Goal: Task Accomplishment & Management: Use online tool/utility

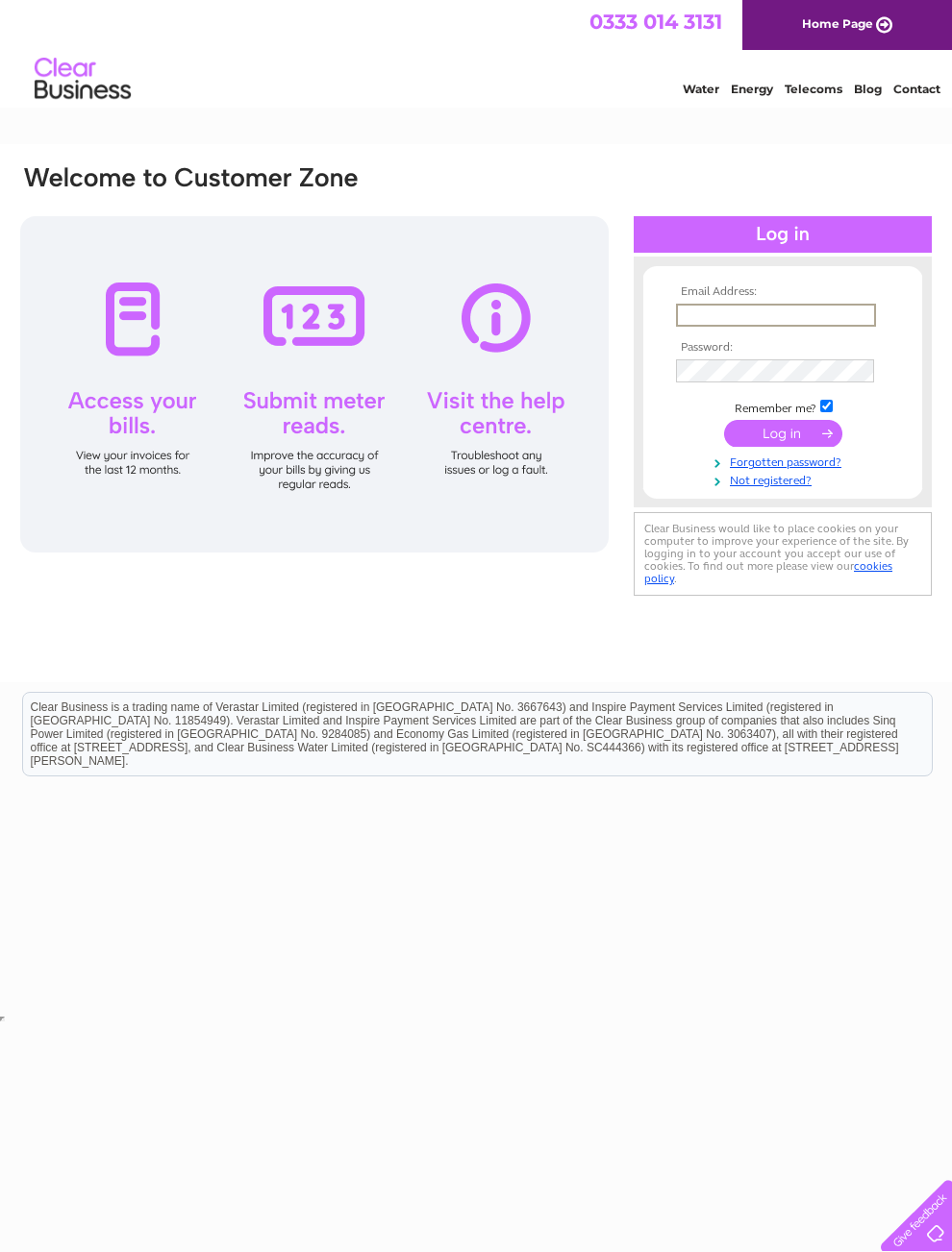
click at [842, 313] on input "text" at bounding box center [775, 315] width 199 height 23
type input "jaellams@gmail.com"
click at [782, 440] on input "submit" at bounding box center [783, 432] width 119 height 27
click at [818, 445] on input "submit" at bounding box center [783, 430] width 119 height 27
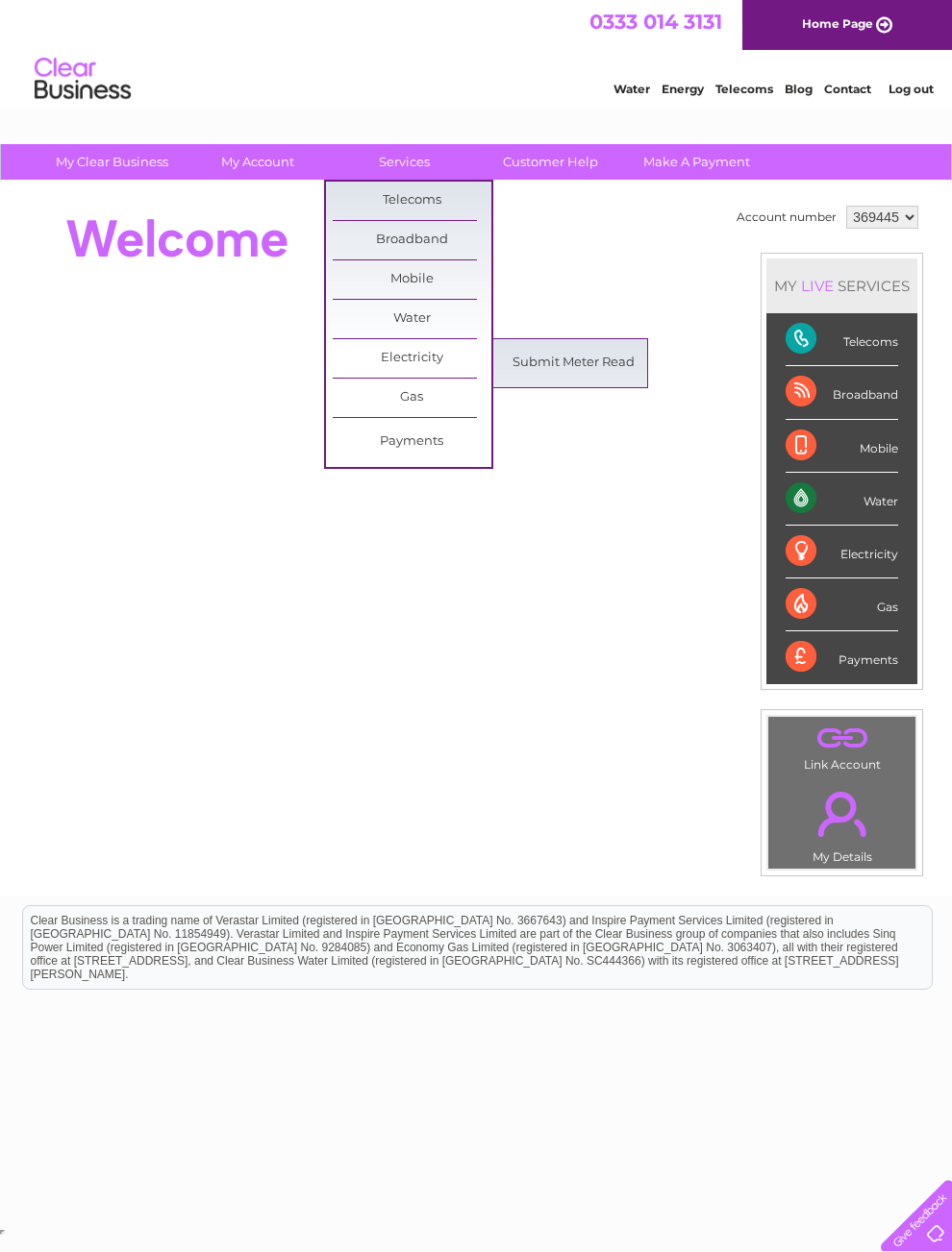
click at [603, 369] on link "Submit Meter Read" at bounding box center [573, 362] width 159 height 39
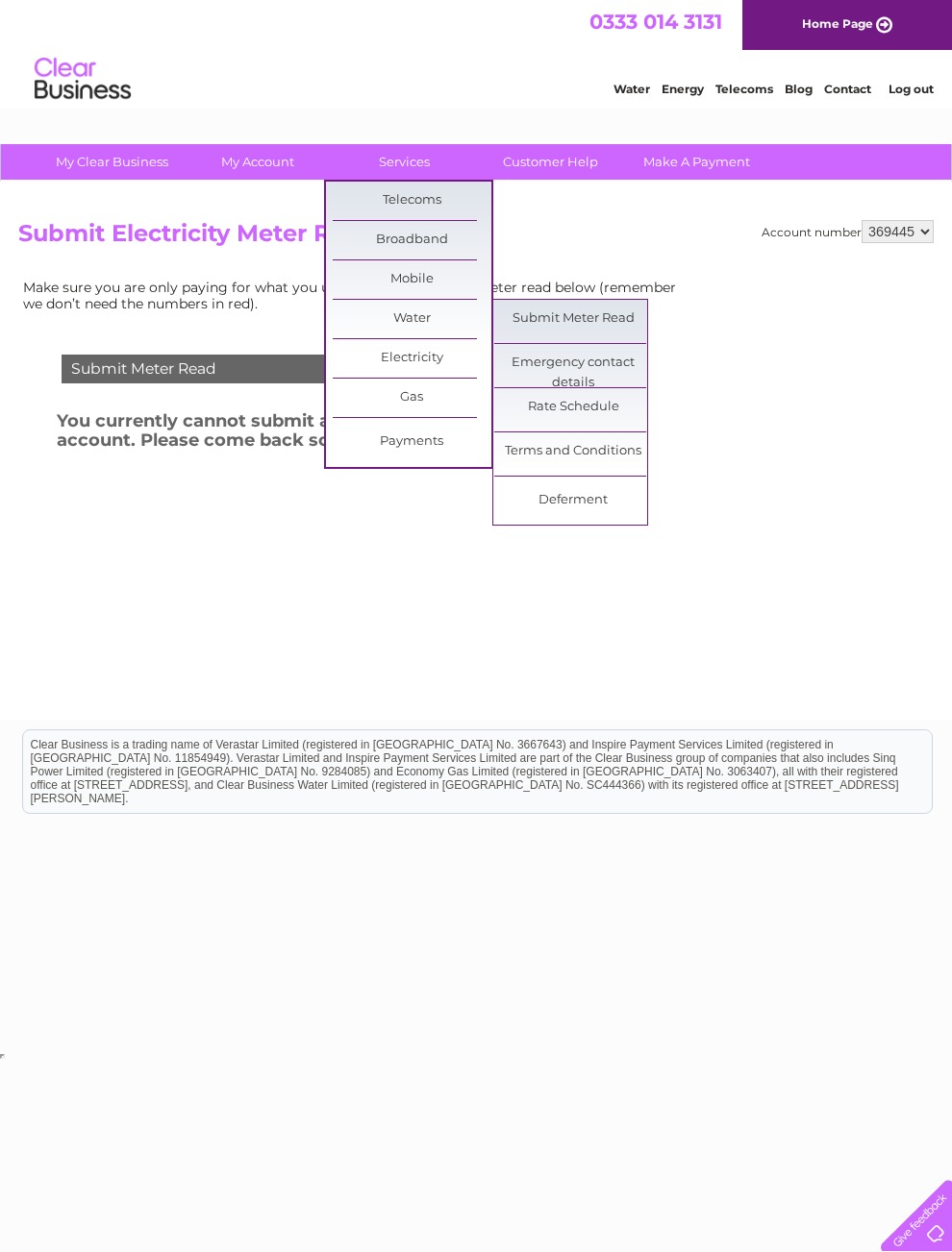
click at [629, 325] on link "Submit Meter Read" at bounding box center [573, 319] width 159 height 39
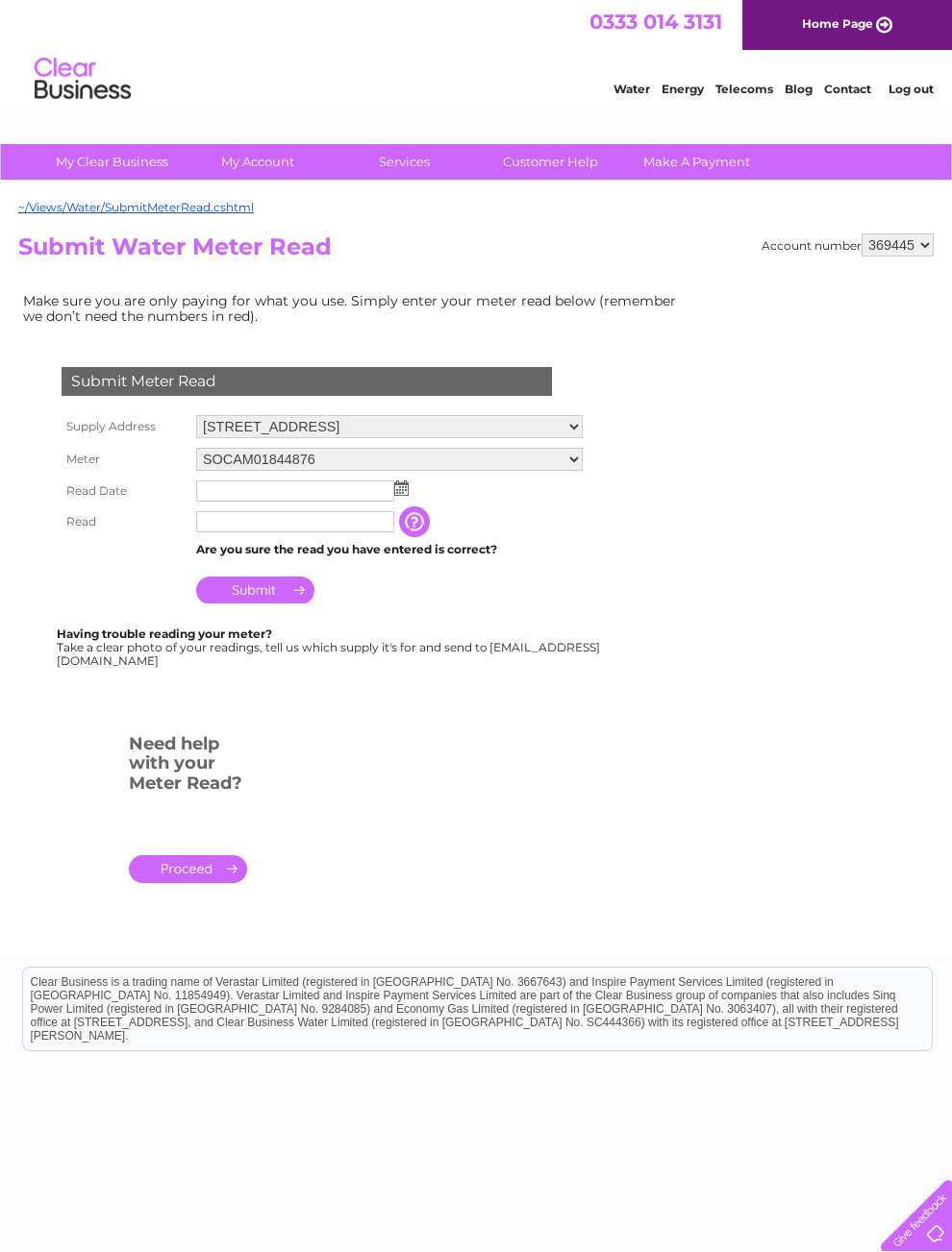
click at [400, 496] on img at bounding box center [401, 489] width 15 height 16
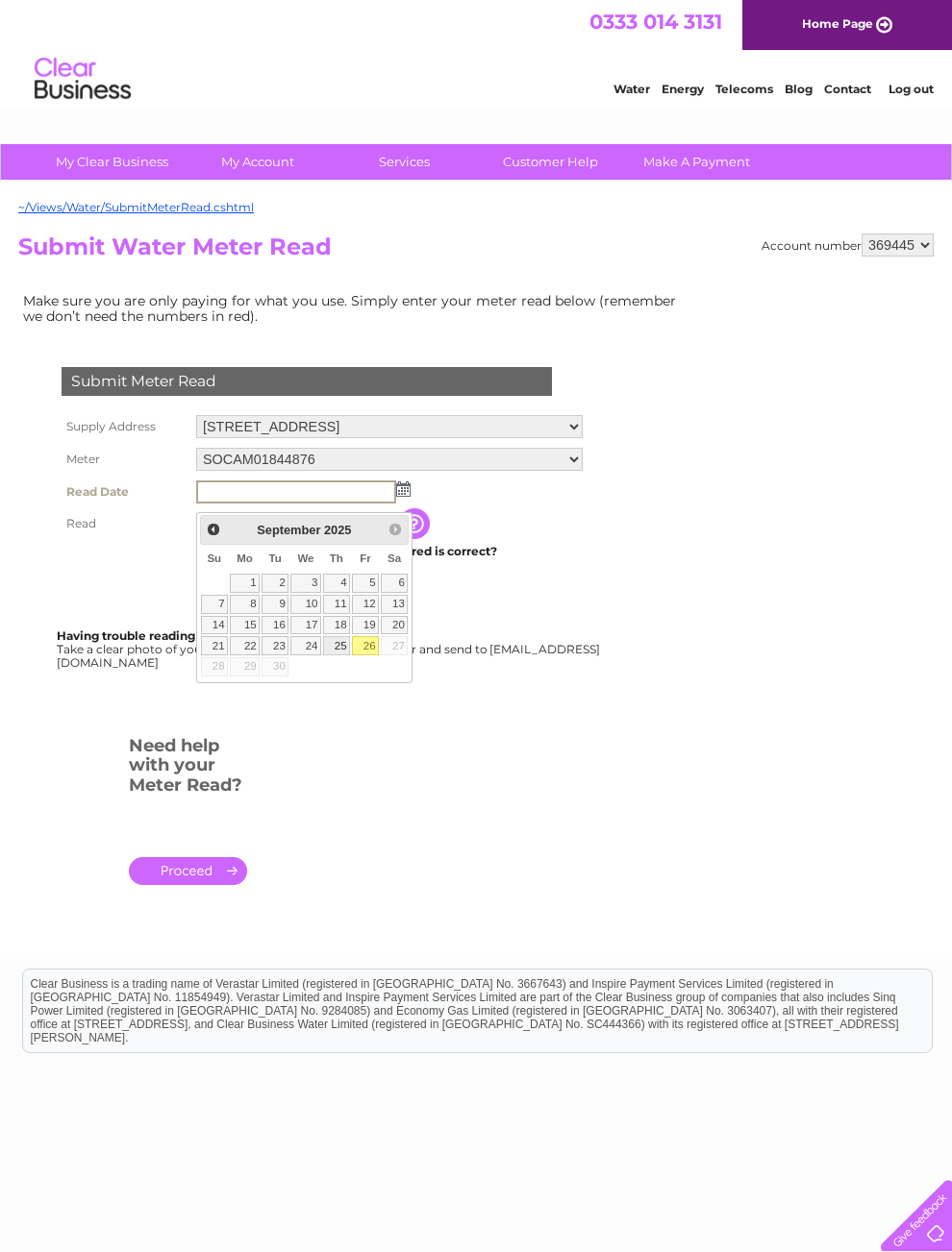
click at [337, 653] on link "25" at bounding box center [336, 645] width 27 height 19
type input "2025/09/25"
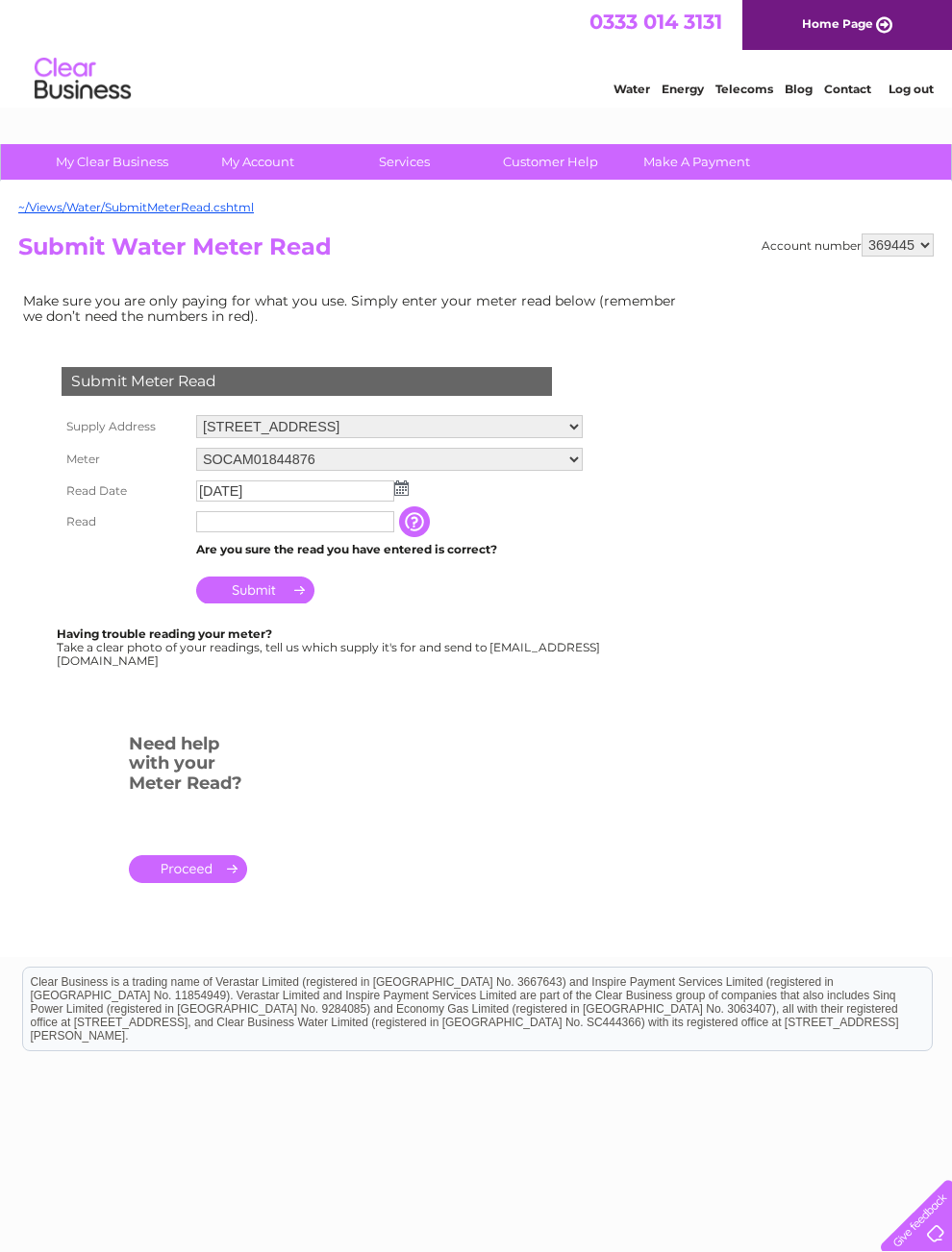
click at [399, 496] on img at bounding box center [401, 489] width 15 height 16
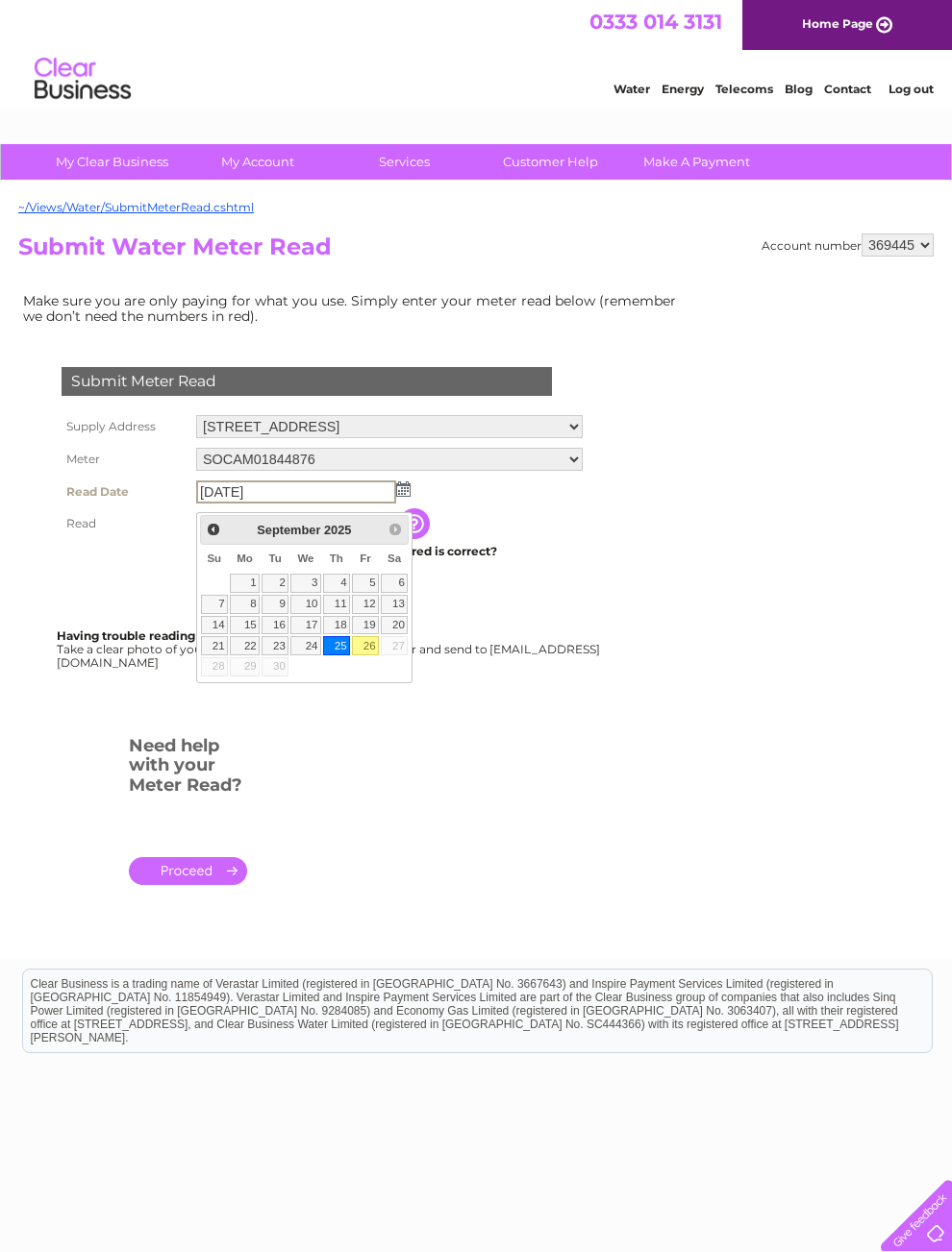
click at [570, 563] on td "Are you sure the read you have entered is correct?" at bounding box center [389, 551] width 396 height 25
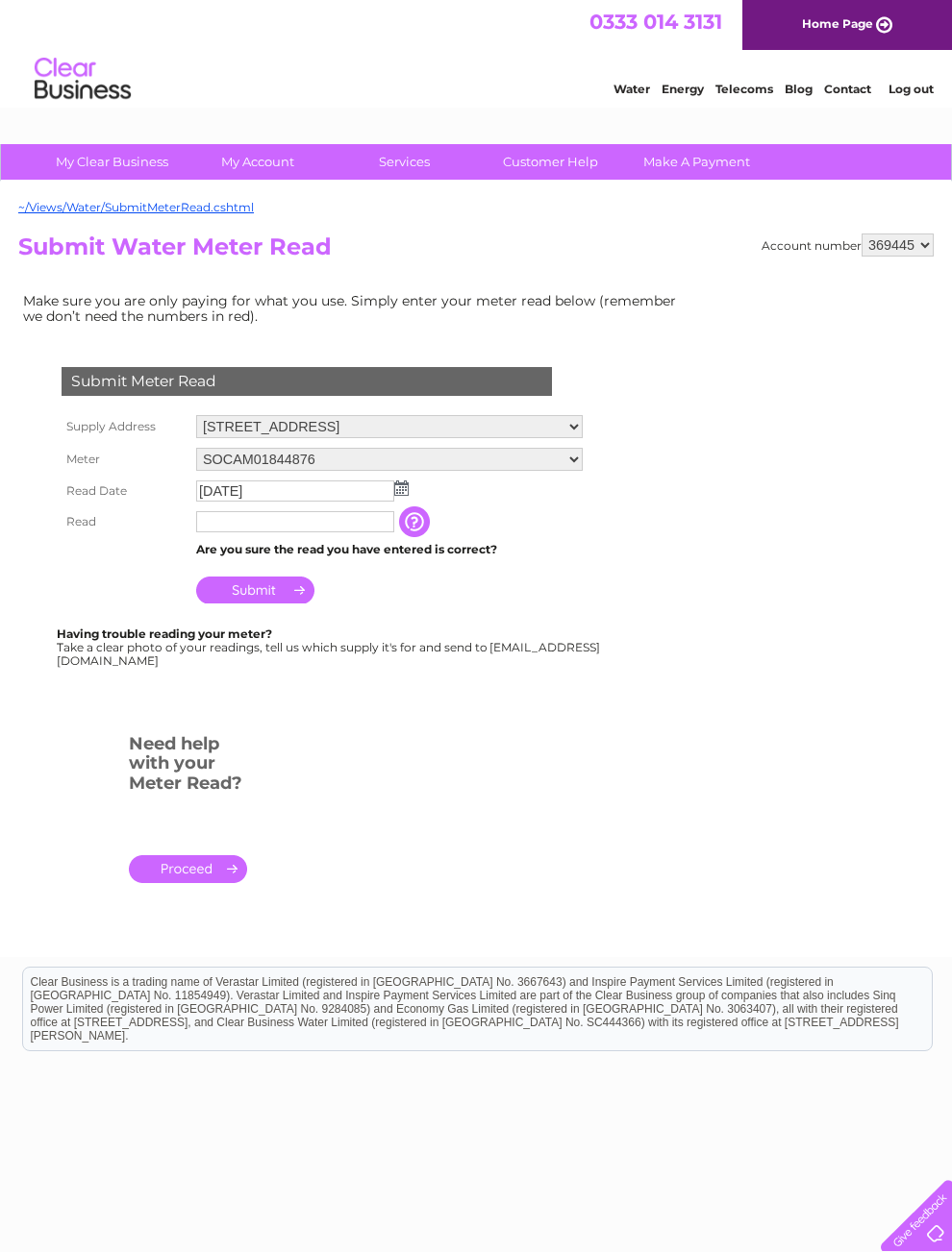
click at [330, 532] on input "text" at bounding box center [295, 521] width 198 height 21
type input "1"
type input "1719"
click at [273, 603] on input "Submit" at bounding box center [256, 591] width 119 height 27
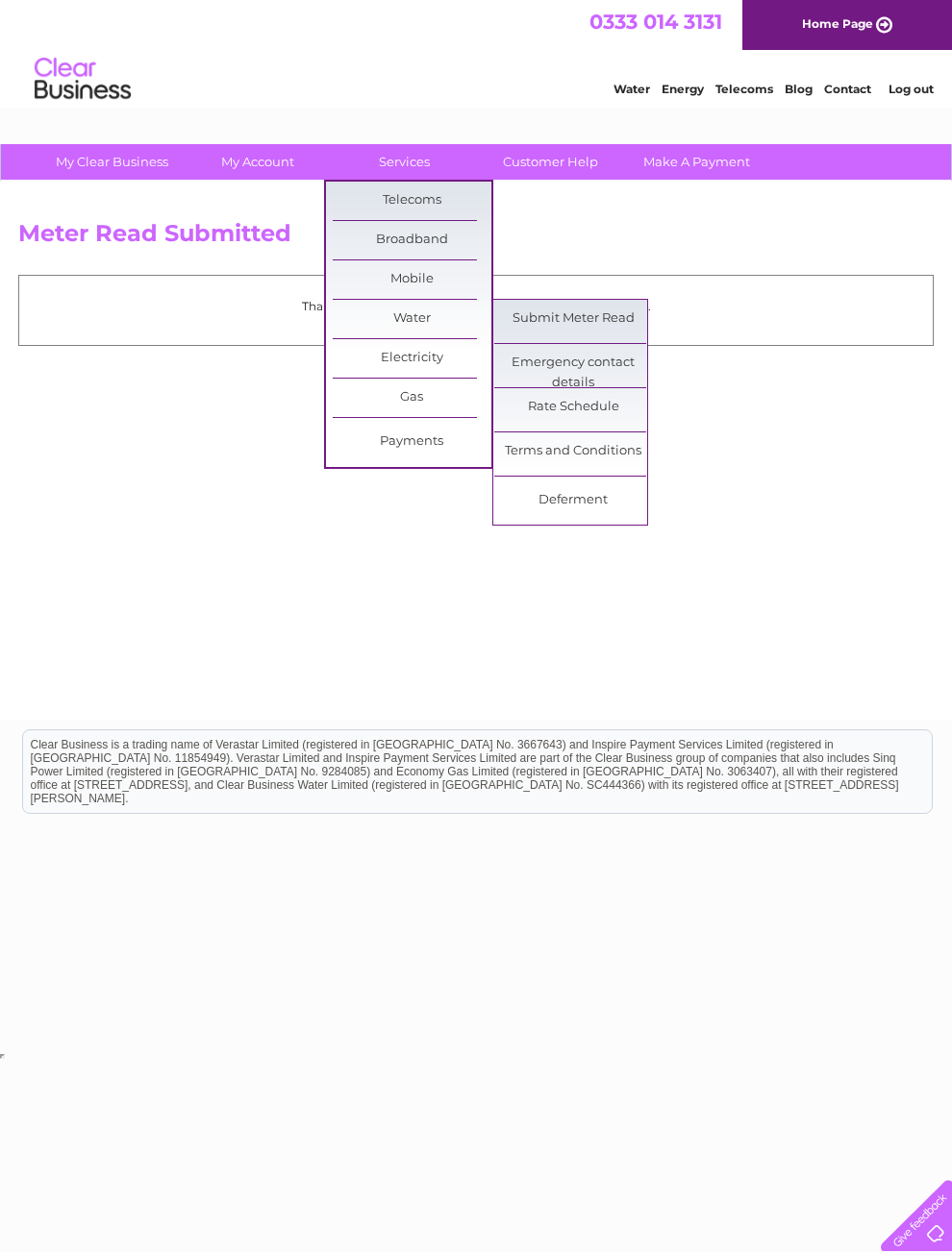
click at [628, 332] on link "Submit Meter Read" at bounding box center [573, 319] width 159 height 39
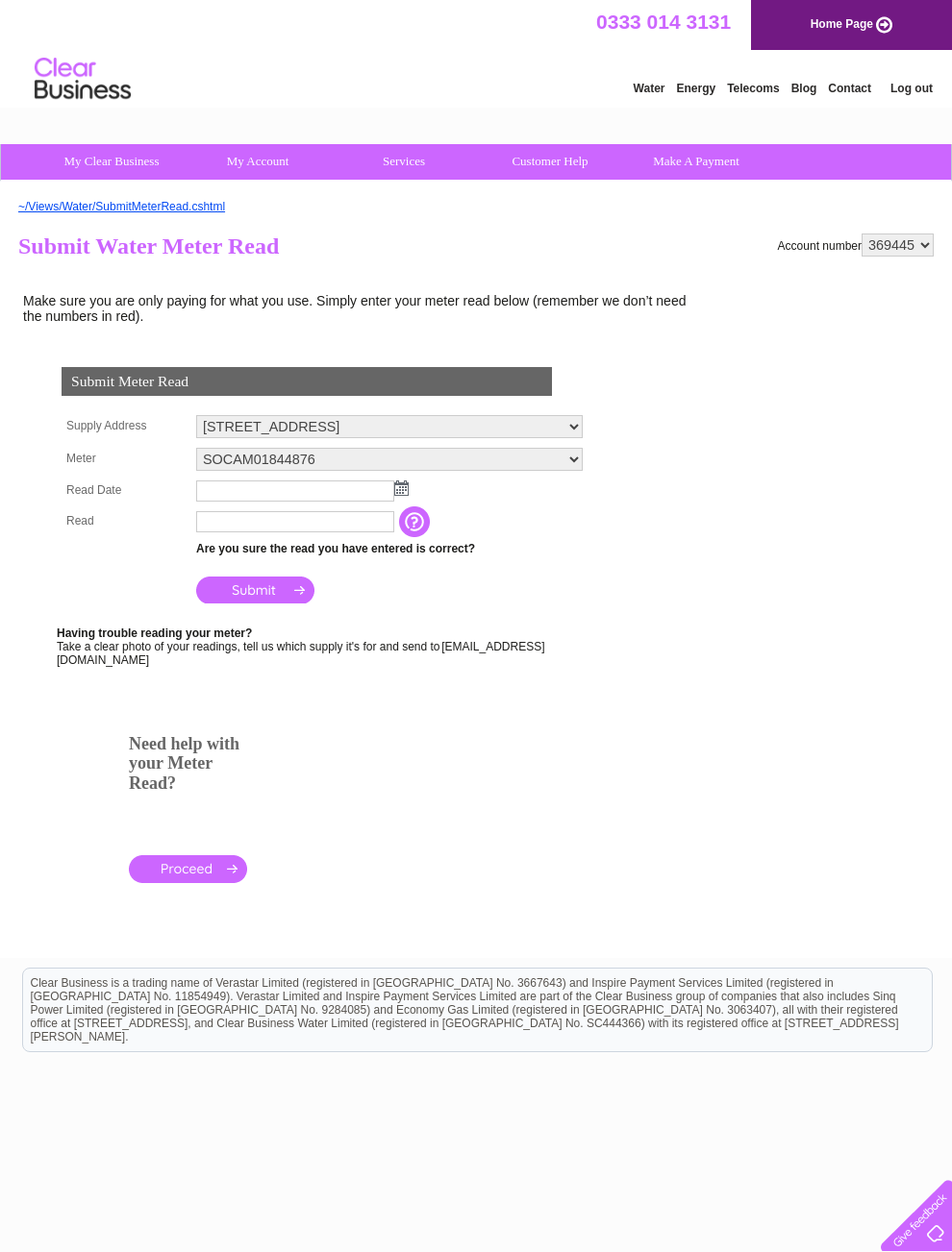
click at [573, 471] on select "SOCAM01844876" at bounding box center [389, 459] width 386 height 23
click at [567, 473] on select "SOCAM01844876" at bounding box center [389, 460] width 386 height 25
click at [577, 438] on select "6-8 Church Street North, Kelsall, Tarporley, Cheshire, CW6 0QH 6-8 Church Stree…" at bounding box center [389, 426] width 386 height 23
select select "552253"
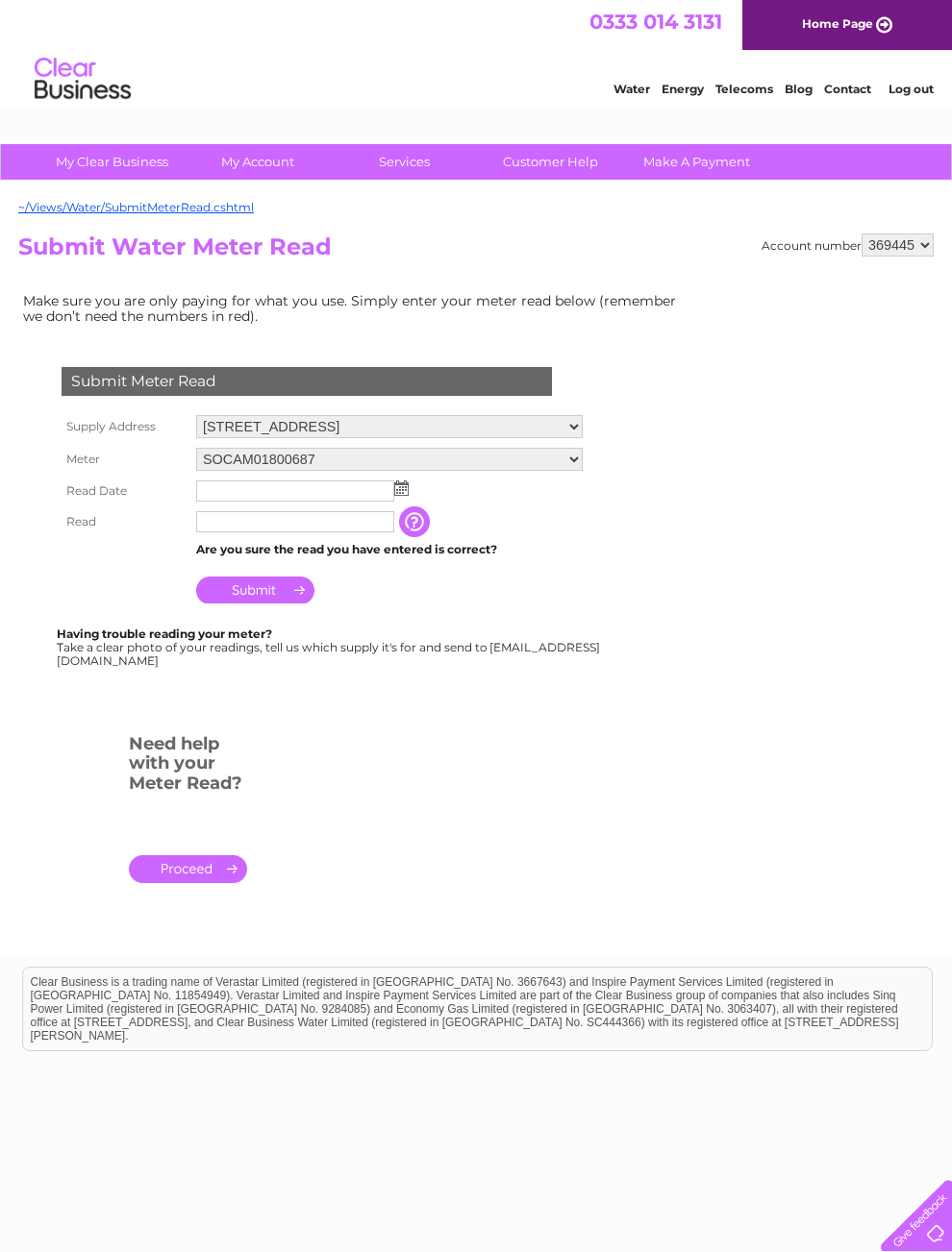
click at [415, 496] on td at bounding box center [389, 491] width 396 height 31
click at [391, 502] on input "text" at bounding box center [295, 491] width 198 height 21
click at [414, 496] on td at bounding box center [389, 492] width 396 height 33
click at [398, 496] on img at bounding box center [401, 489] width 15 height 16
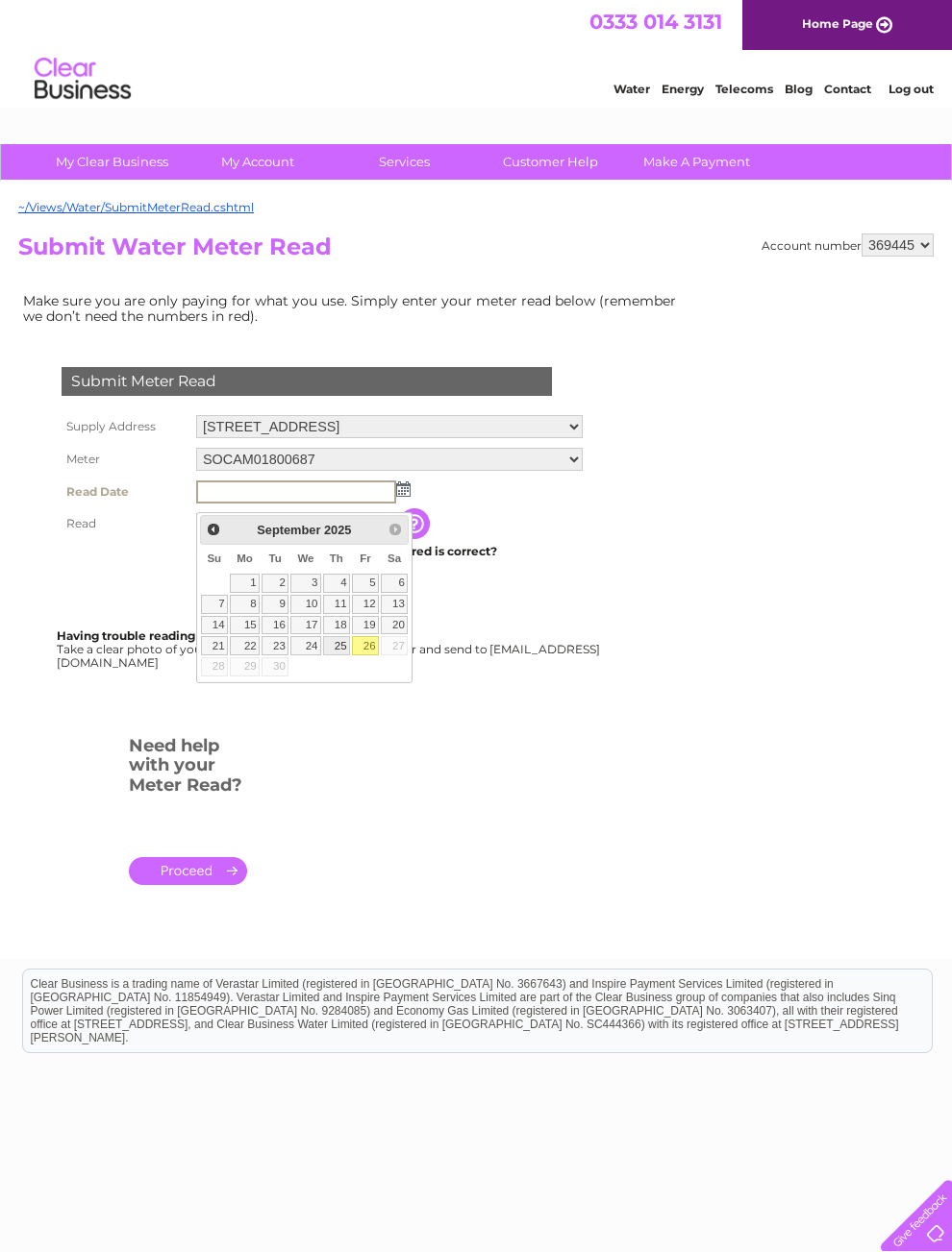
click at [339, 656] on link "25" at bounding box center [336, 645] width 27 height 19
type input "2025/09/25"
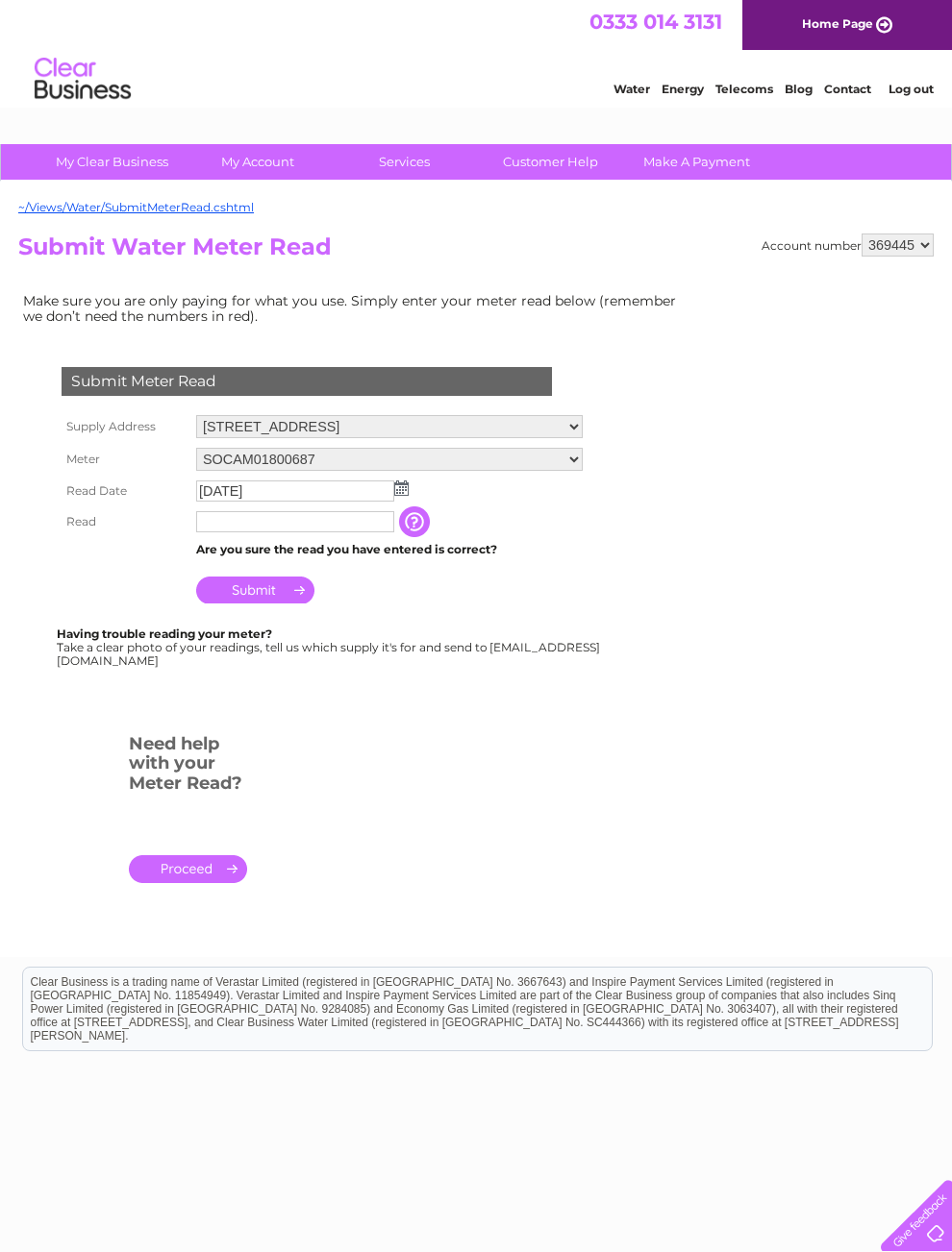
click at [358, 532] on input "text" at bounding box center [295, 521] width 198 height 21
type input "0700"
click at [283, 605] on input "Submit" at bounding box center [256, 591] width 119 height 27
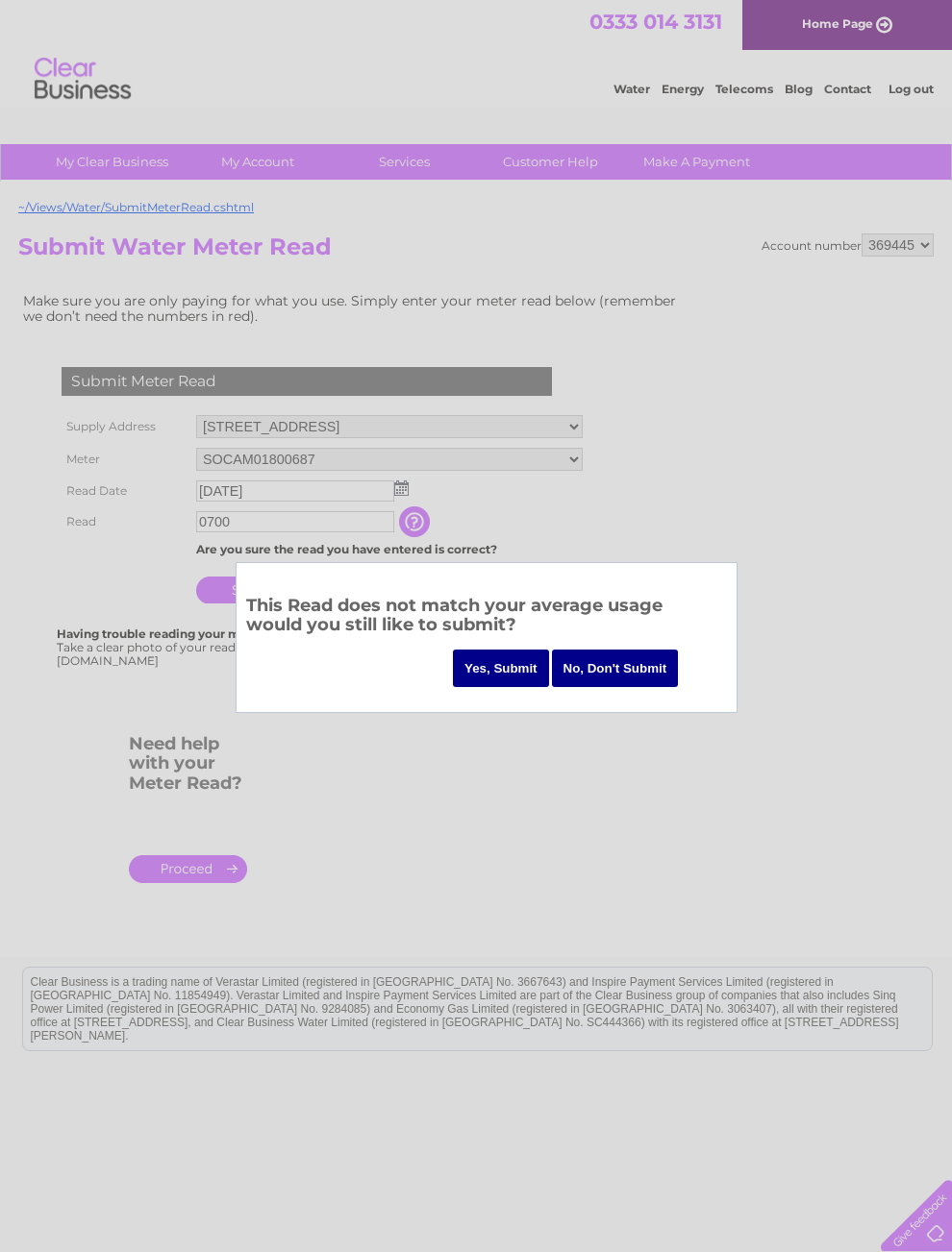
click at [617, 669] on input "No, Don't Submit" at bounding box center [615, 668] width 126 height 38
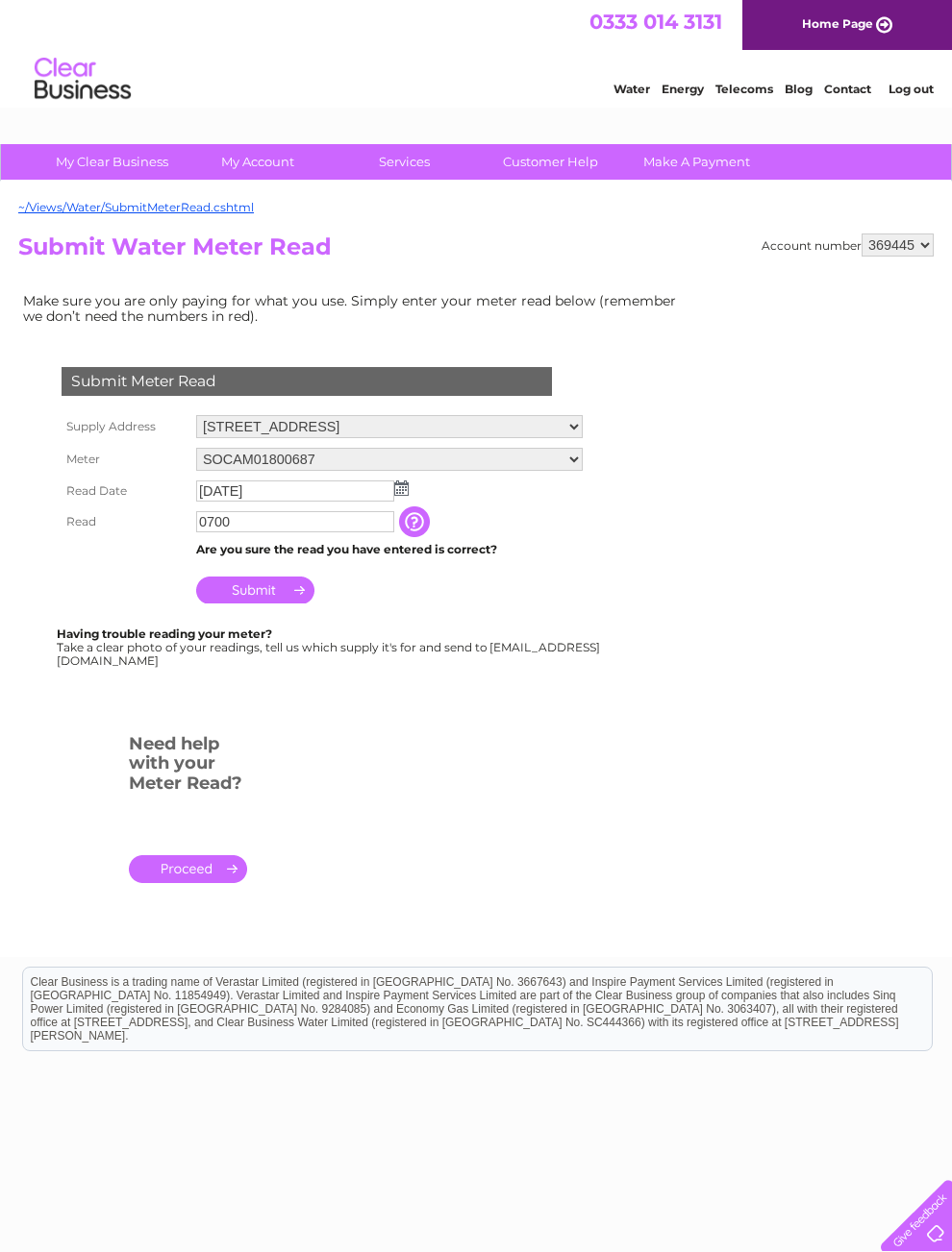
click at [425, 527] on input "button" at bounding box center [416, 521] width 35 height 31
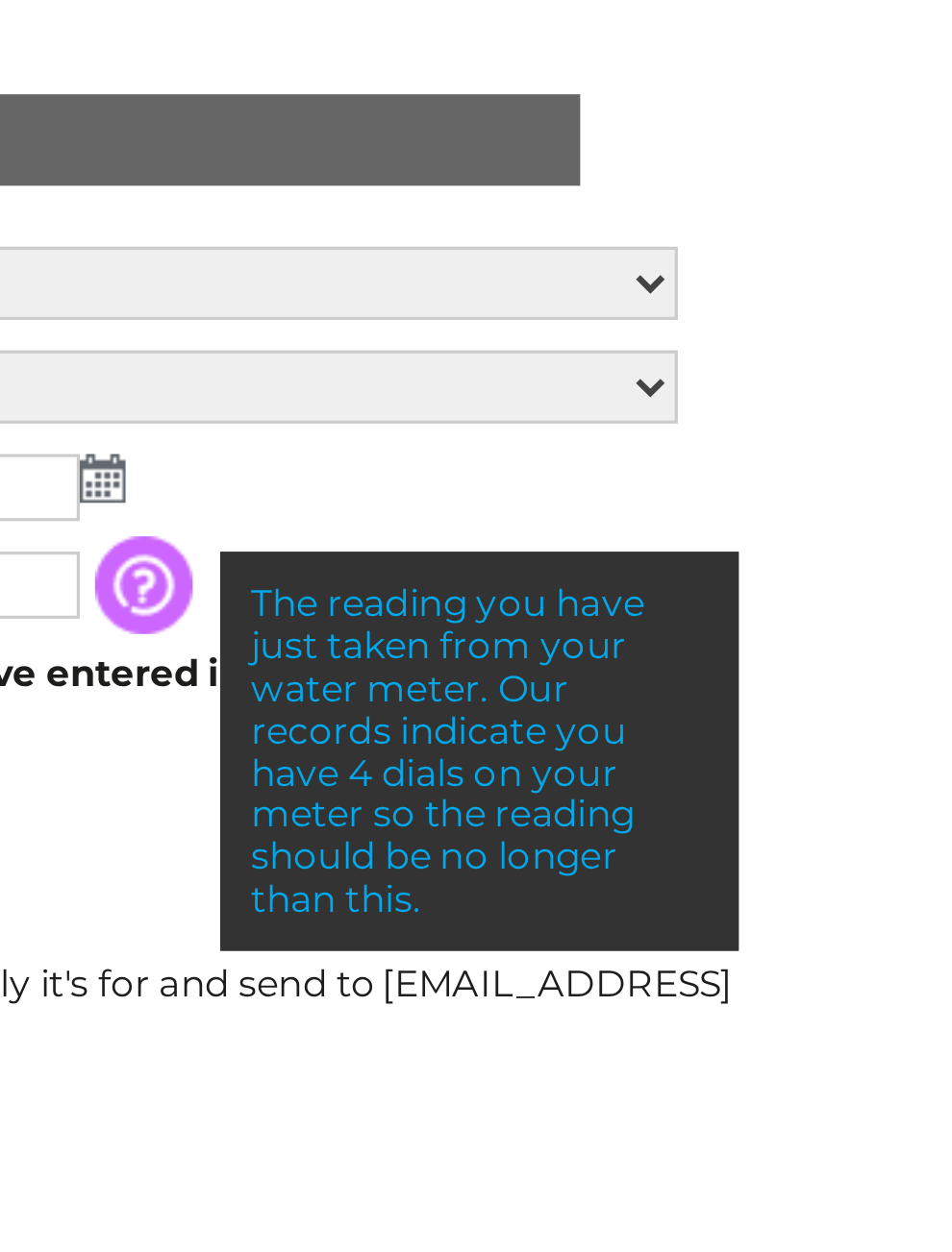
click at [266, 329] on form "Submit Meter Read Supply Address 6-8 Church Street North, Kelsall, Tarporley, C…" at bounding box center [354, 633] width 673 height 609
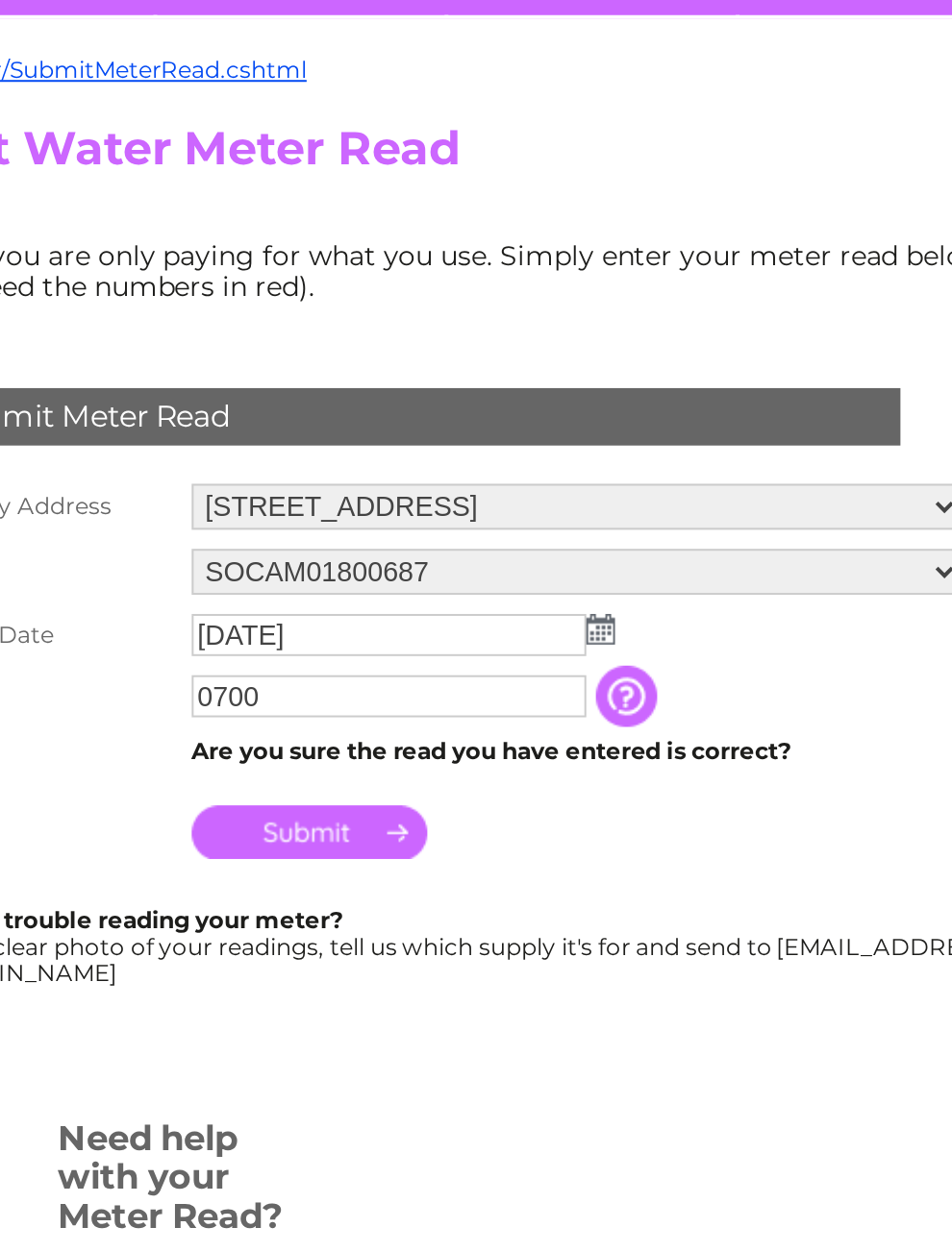
click at [399, 507] on input "button" at bounding box center [416, 521] width 35 height 31
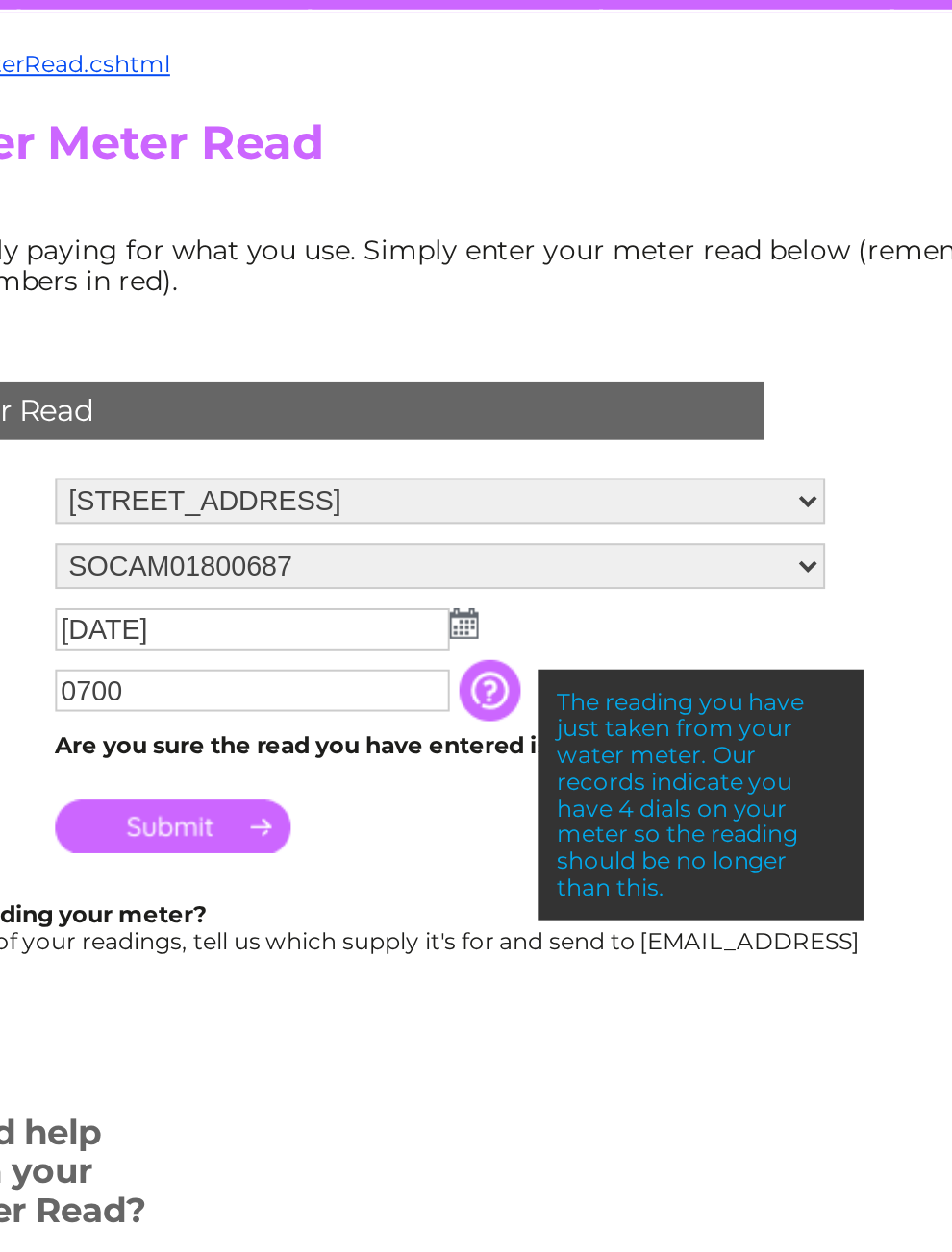
click at [197, 511] on input "0700" at bounding box center [295, 521] width 198 height 21
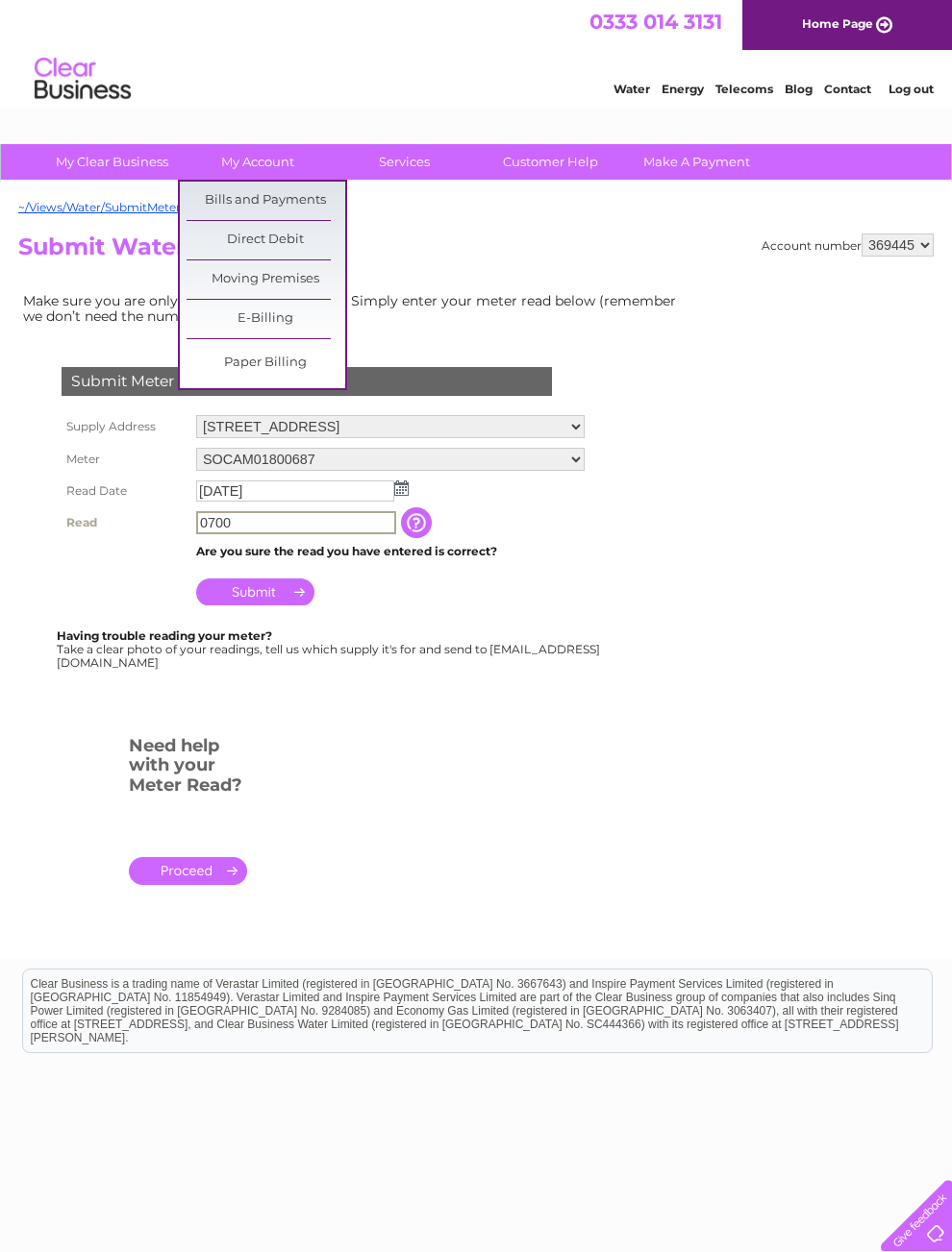
click at [329, 196] on link "Bills and Payments" at bounding box center [266, 200] width 159 height 39
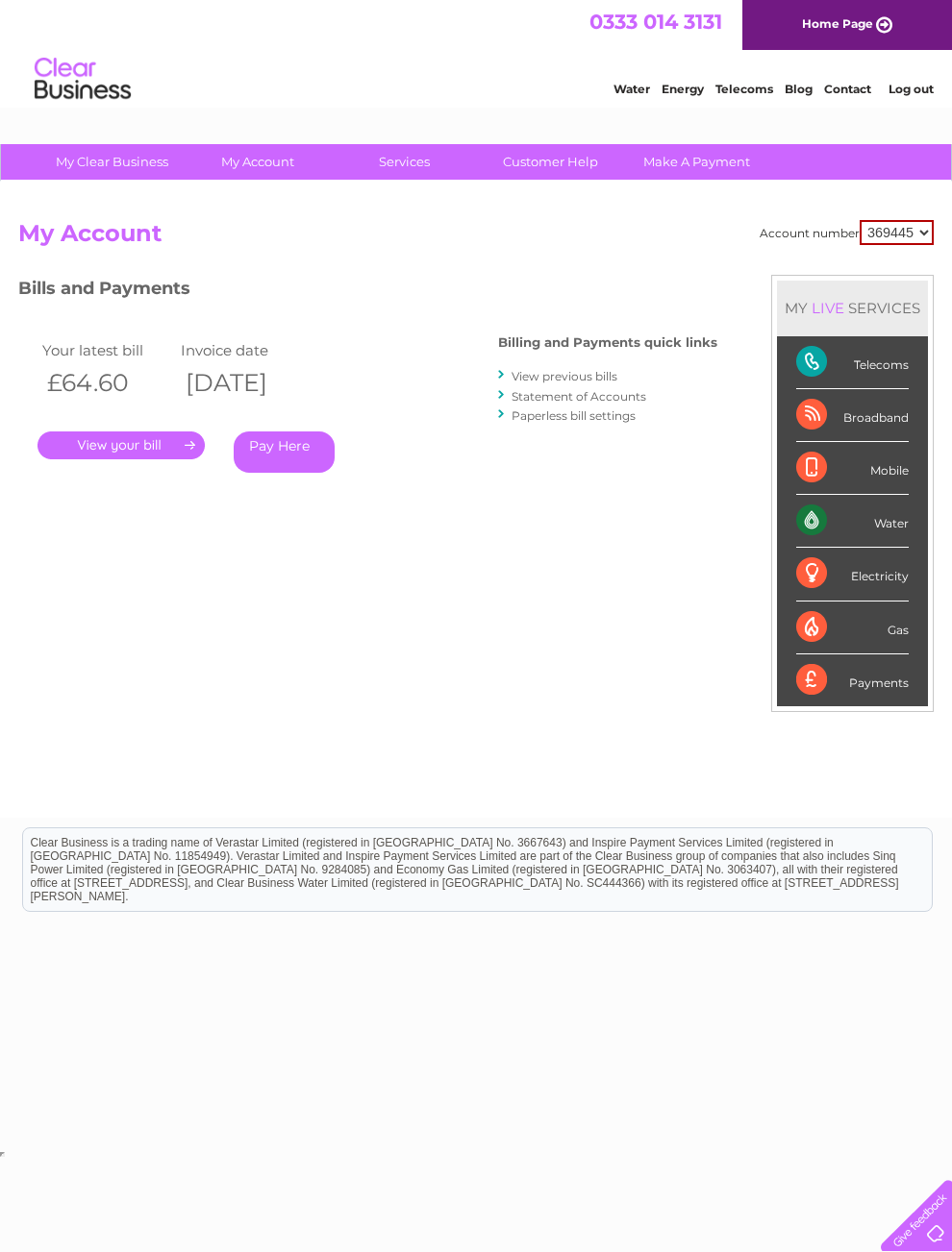
click at [161, 434] on link "." at bounding box center [120, 445] width 167 height 28
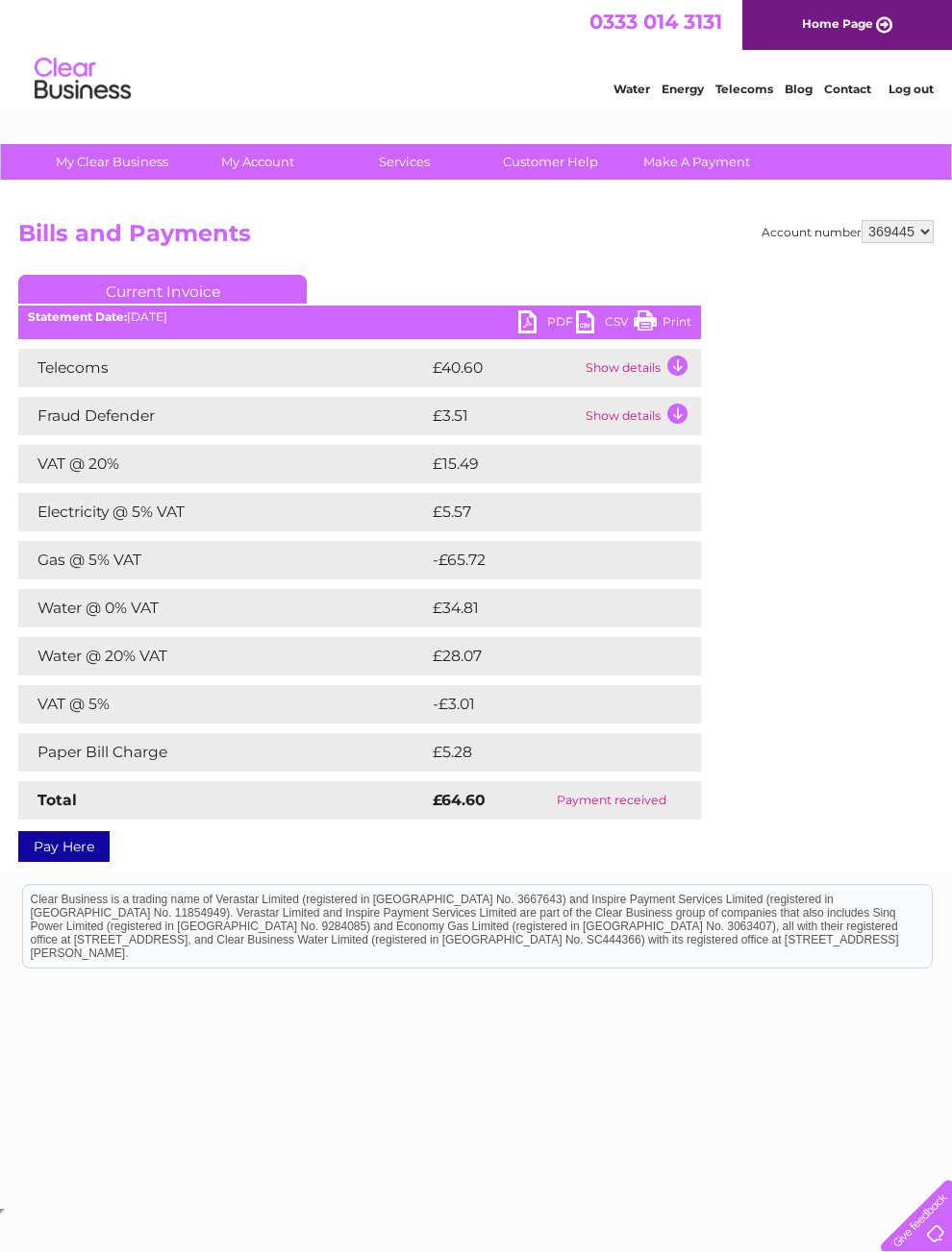
click at [522, 328] on link "PDF" at bounding box center [547, 324] width 57 height 28
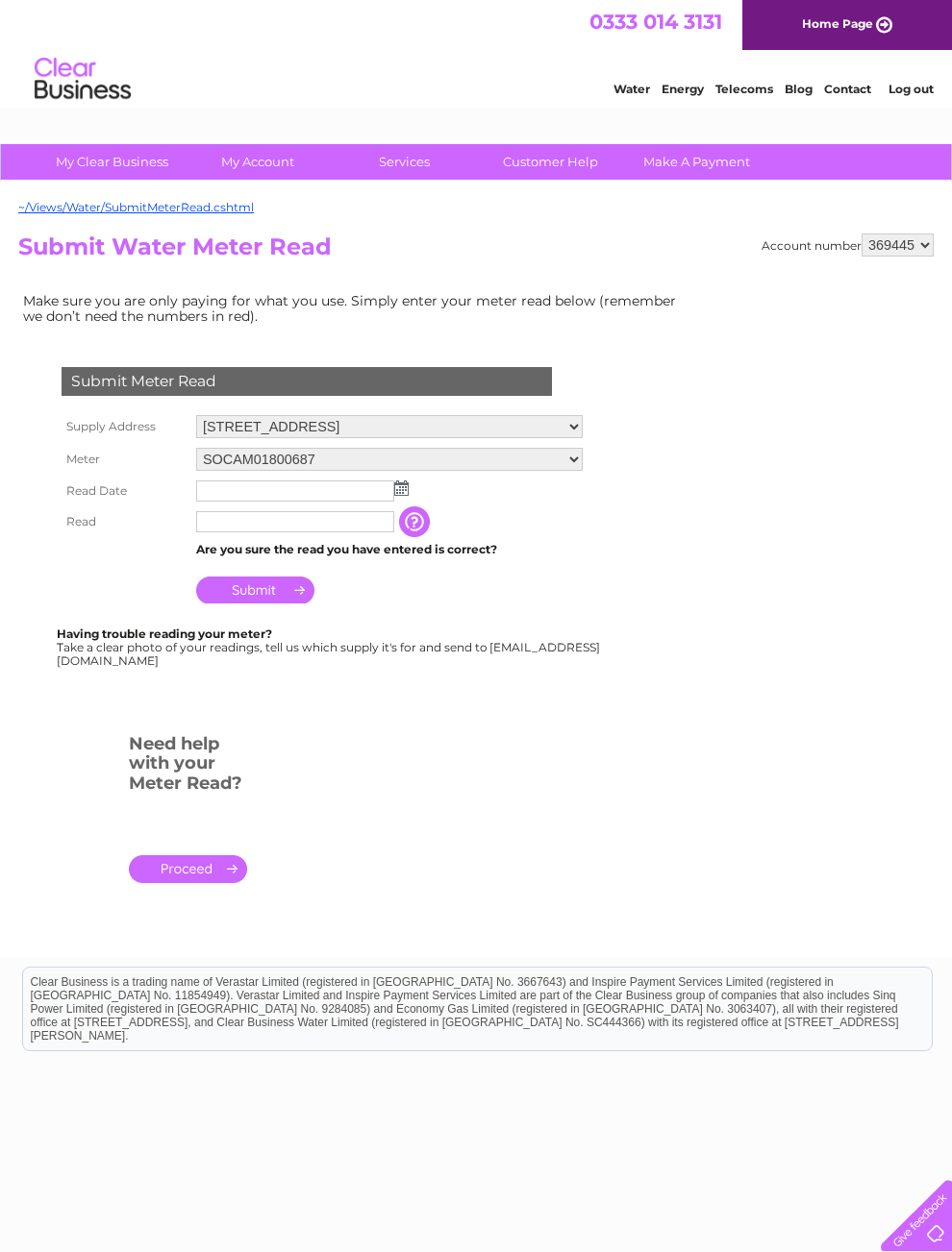
click at [406, 496] on img at bounding box center [401, 489] width 15 height 16
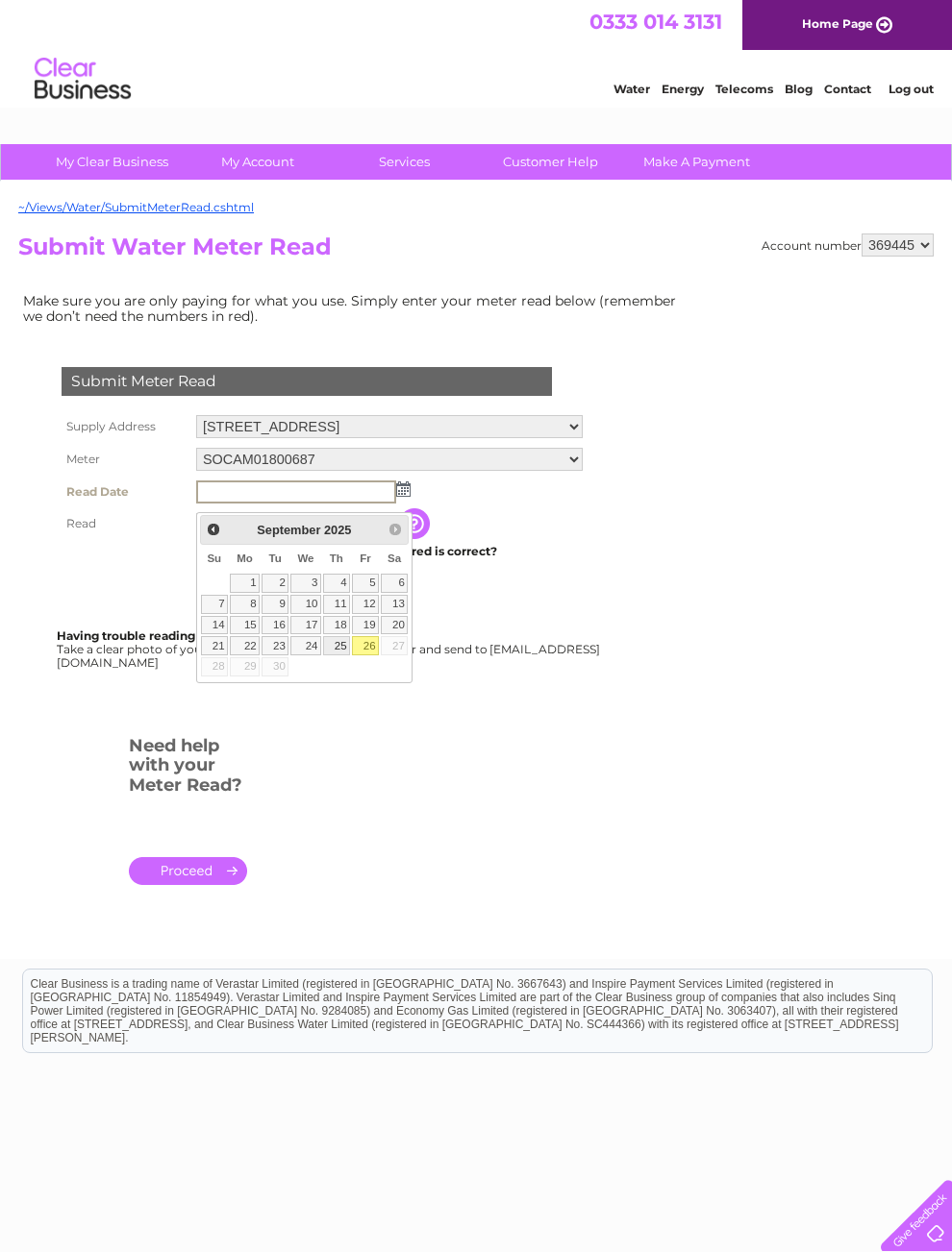
click at [336, 656] on link "25" at bounding box center [336, 645] width 27 height 19
type input "[DATE]"
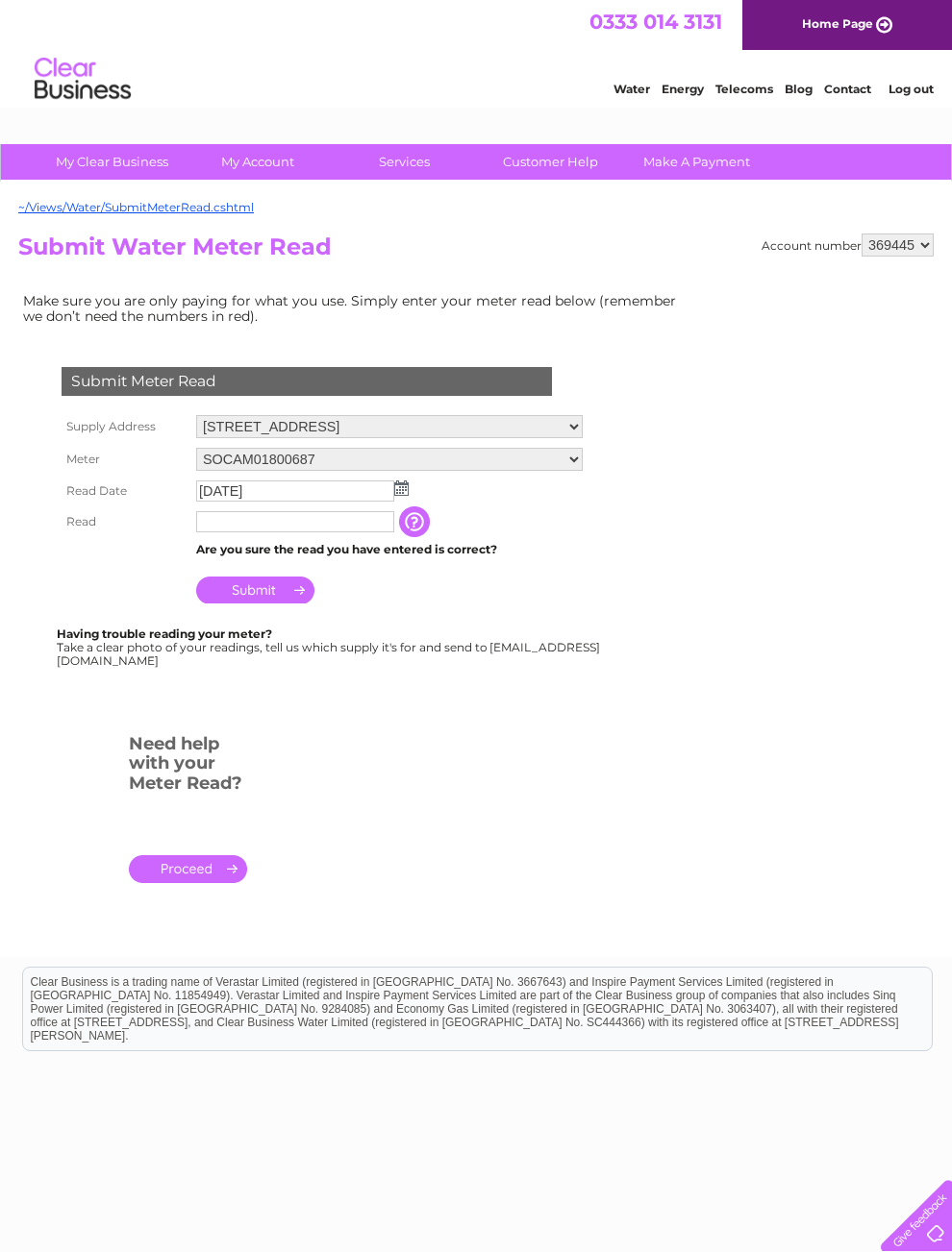
click at [360, 532] on input "text" at bounding box center [295, 521] width 198 height 21
type input "0701"
click at [284, 605] on input "Submit" at bounding box center [256, 591] width 119 height 27
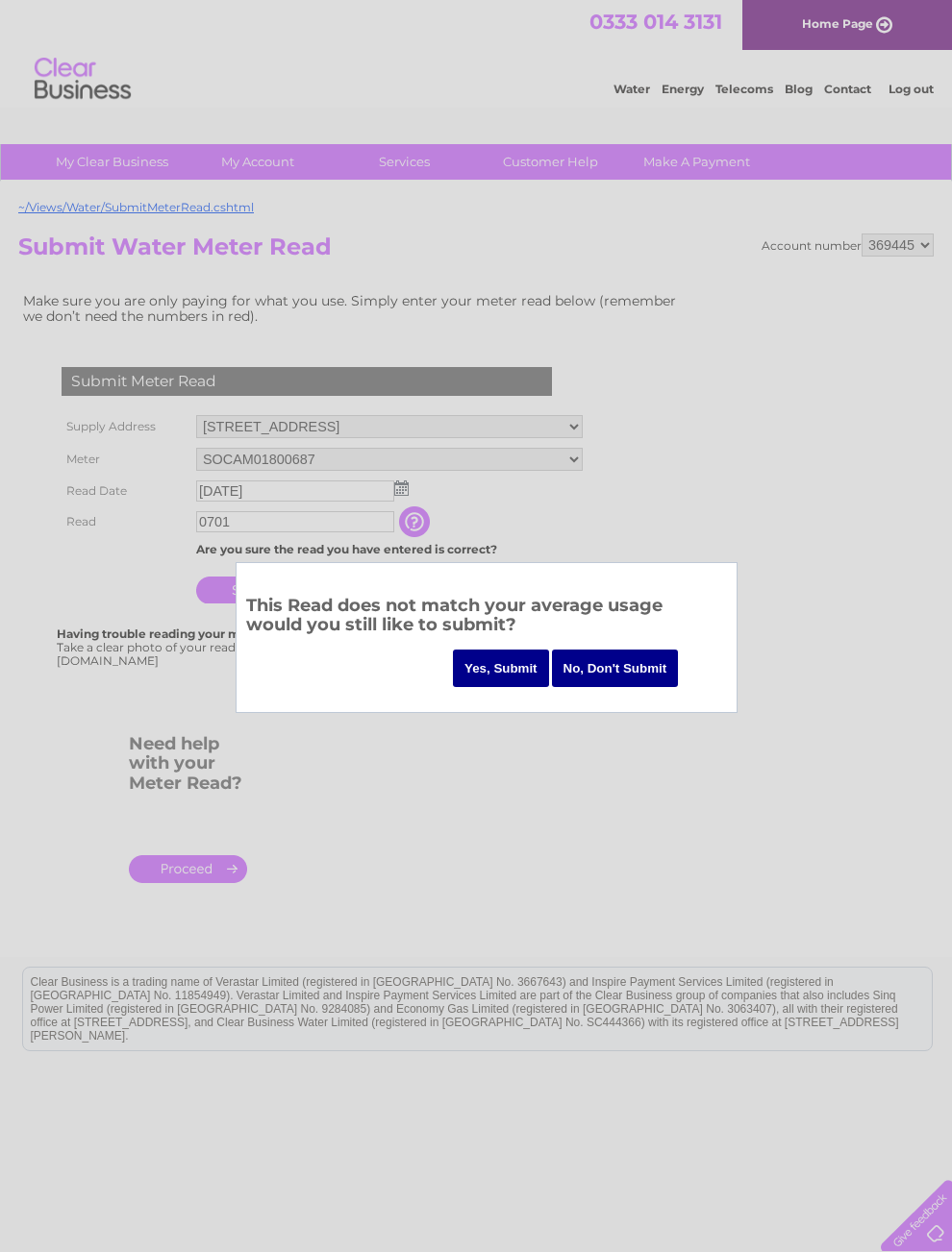
click at [504, 666] on input "Yes, Submit" at bounding box center [500, 668] width 96 height 38
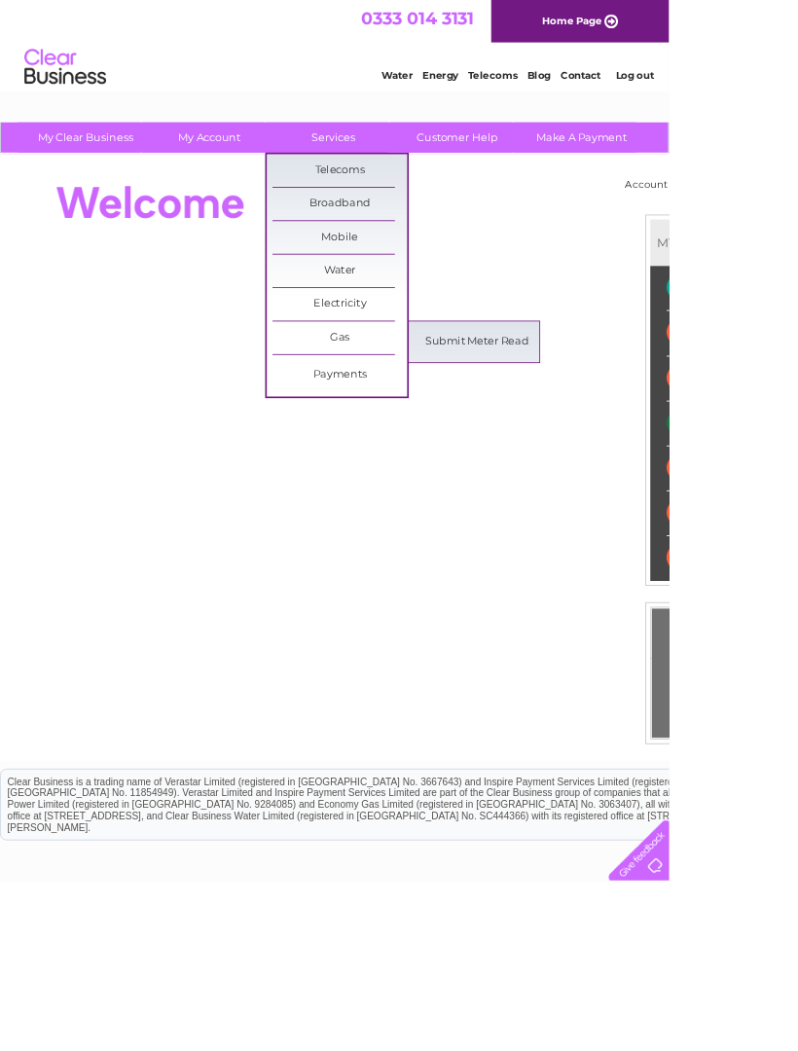
click at [615, 418] on link "Submit Meter Read" at bounding box center [569, 407] width 161 height 39
